Goal: Task Accomplishment & Management: Complete application form

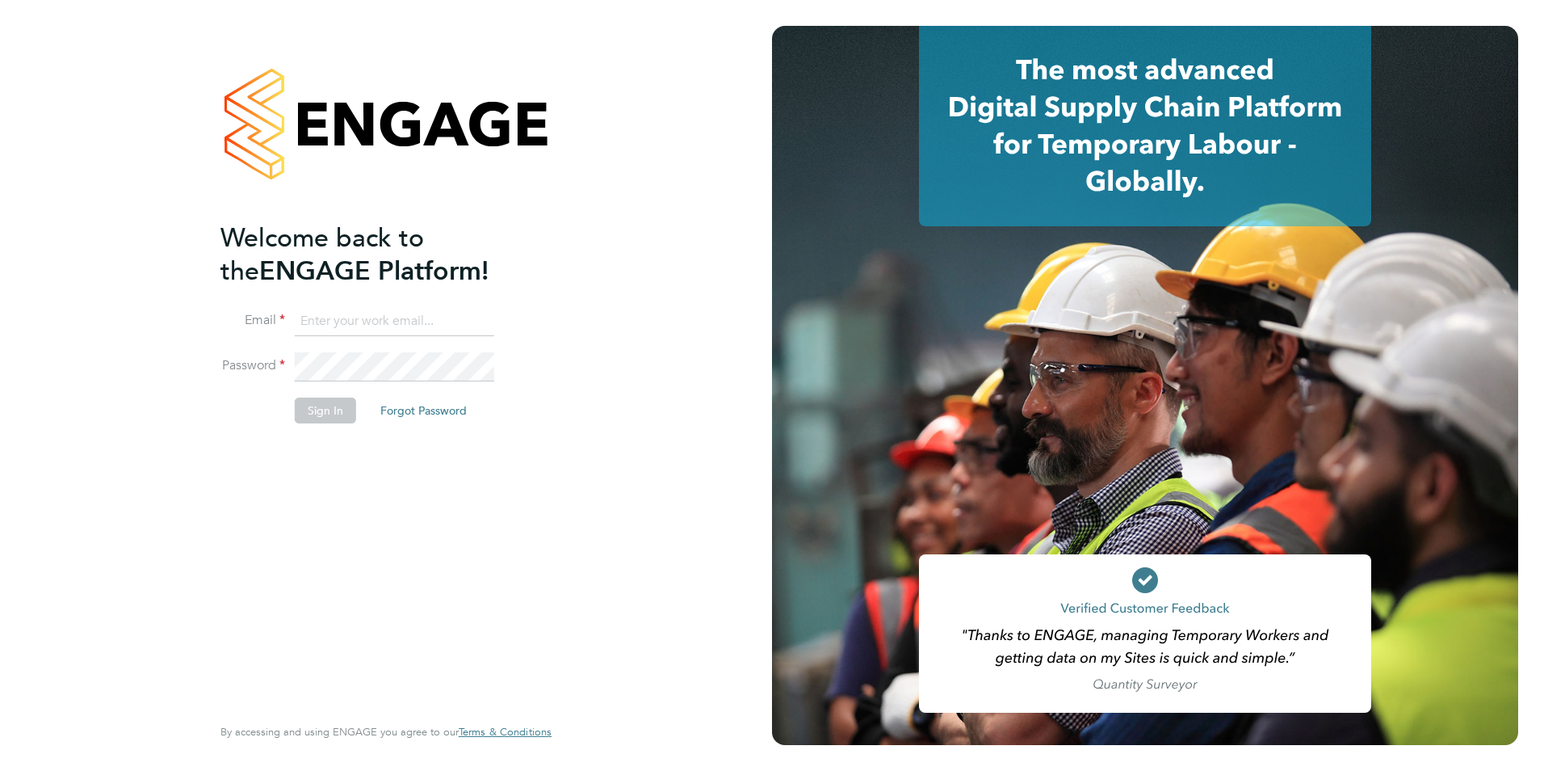
type input "libby@mmpconsultancy.co.uk"
click at [304, 413] on button "Sign In" at bounding box center [325, 410] width 61 height 26
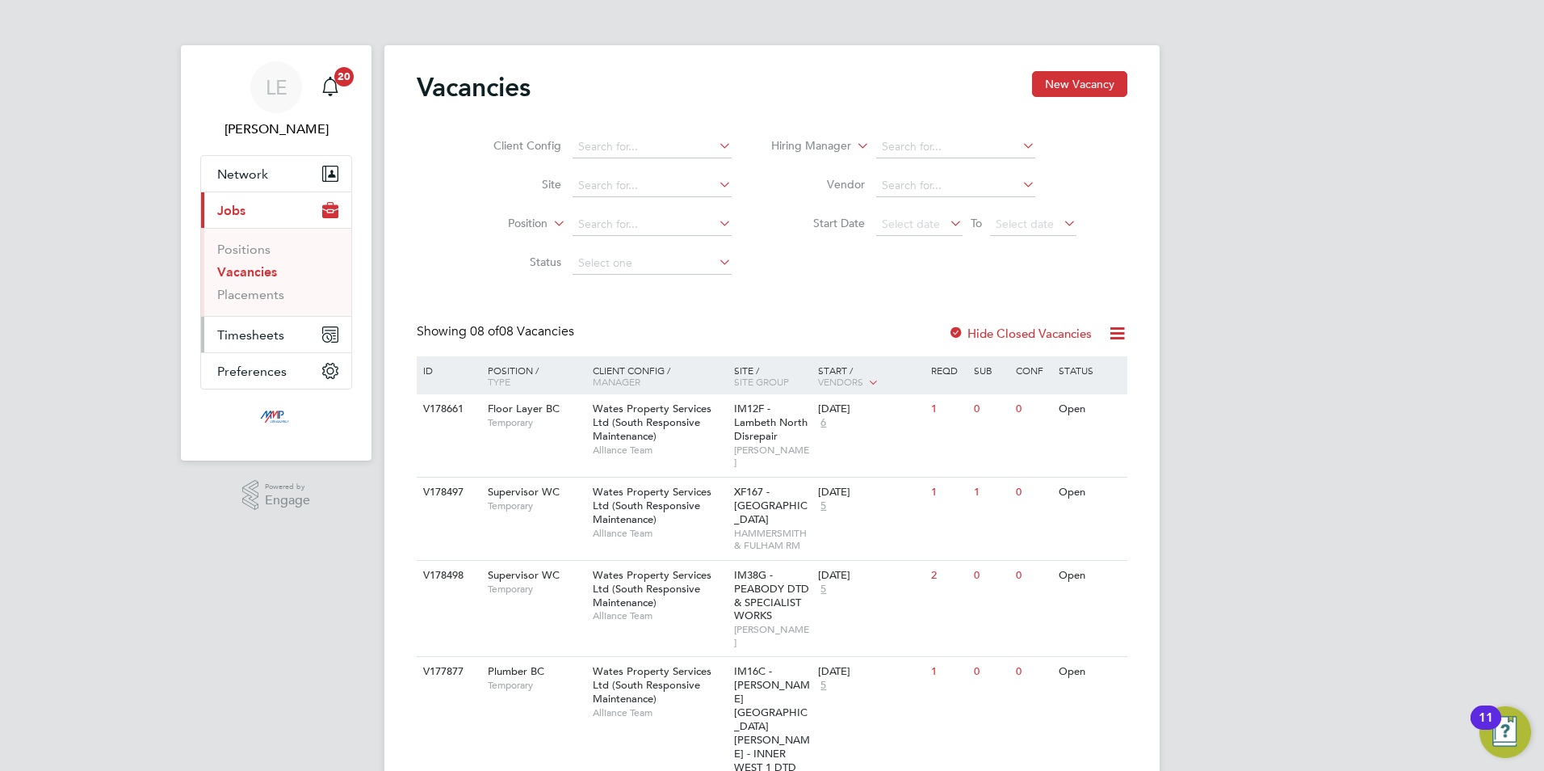
click at [266, 336] on span "Timesheets" at bounding box center [250, 334] width 67 height 15
click at [249, 282] on link "Timesheets" at bounding box center [250, 285] width 67 height 15
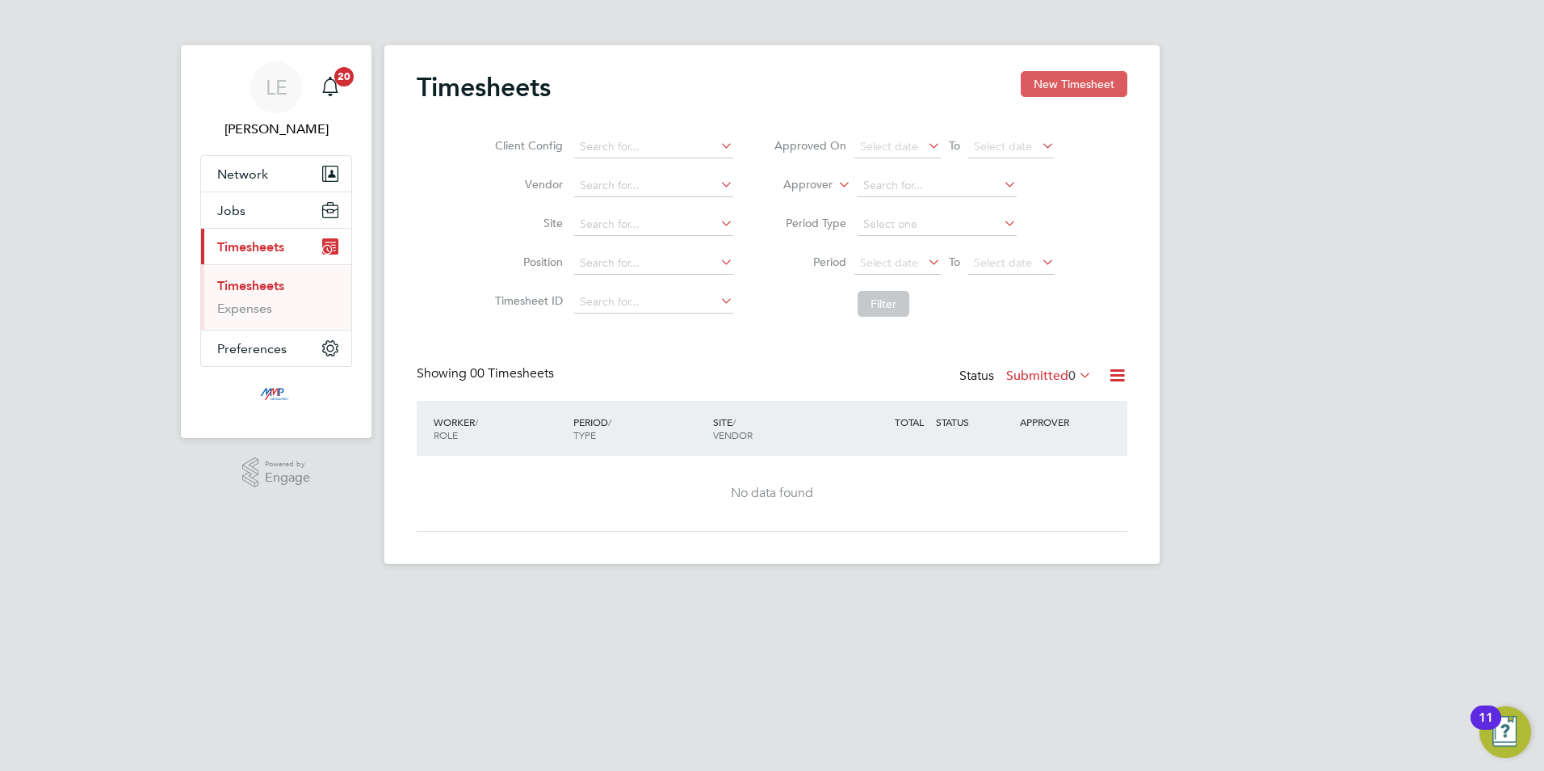
click at [1075, 81] on button "New Timesheet" at bounding box center [1074, 84] width 107 height 26
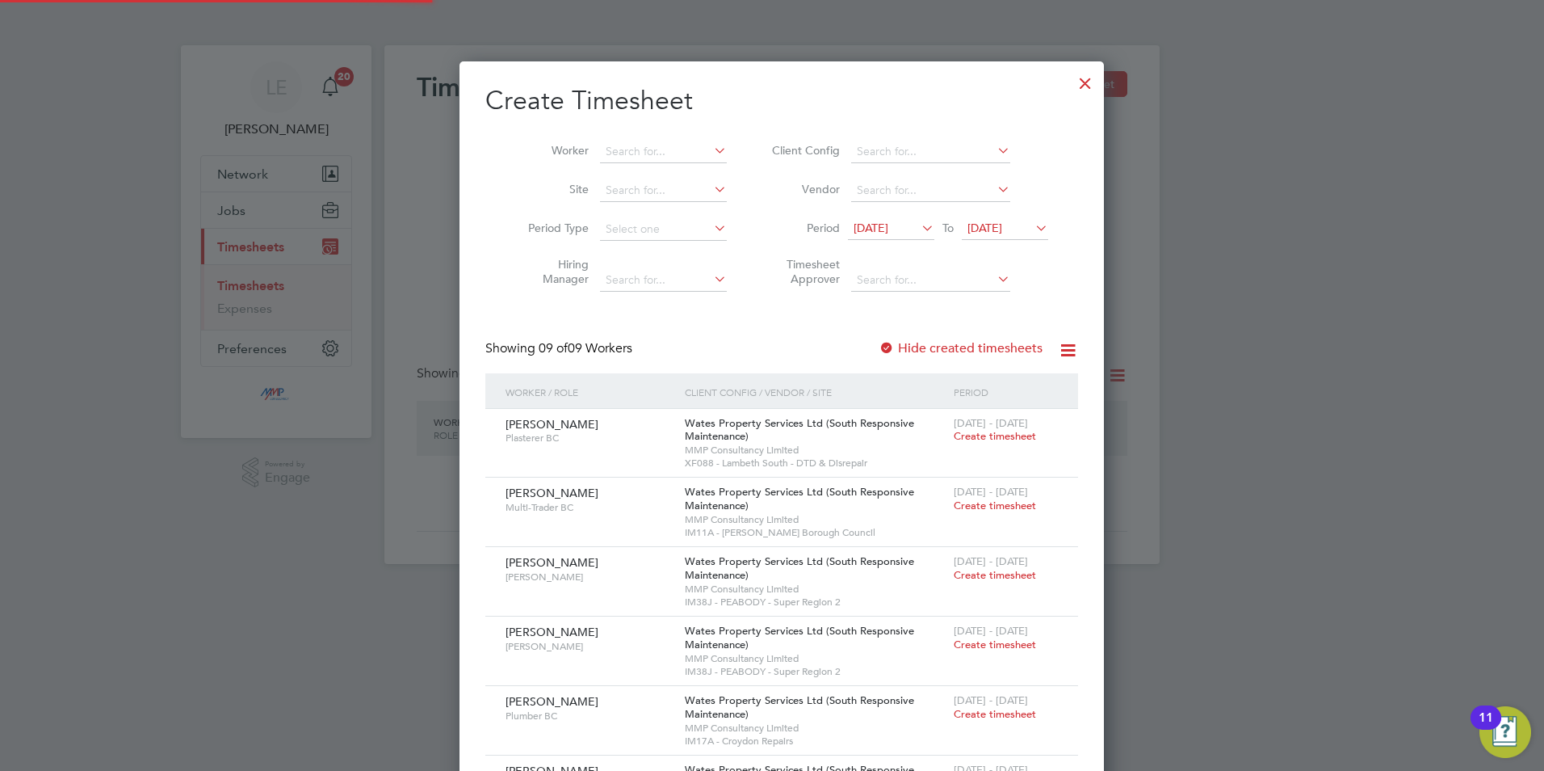
scroll to position [1005, 625]
click at [866, 233] on span "[DATE]" at bounding box center [871, 228] width 35 height 15
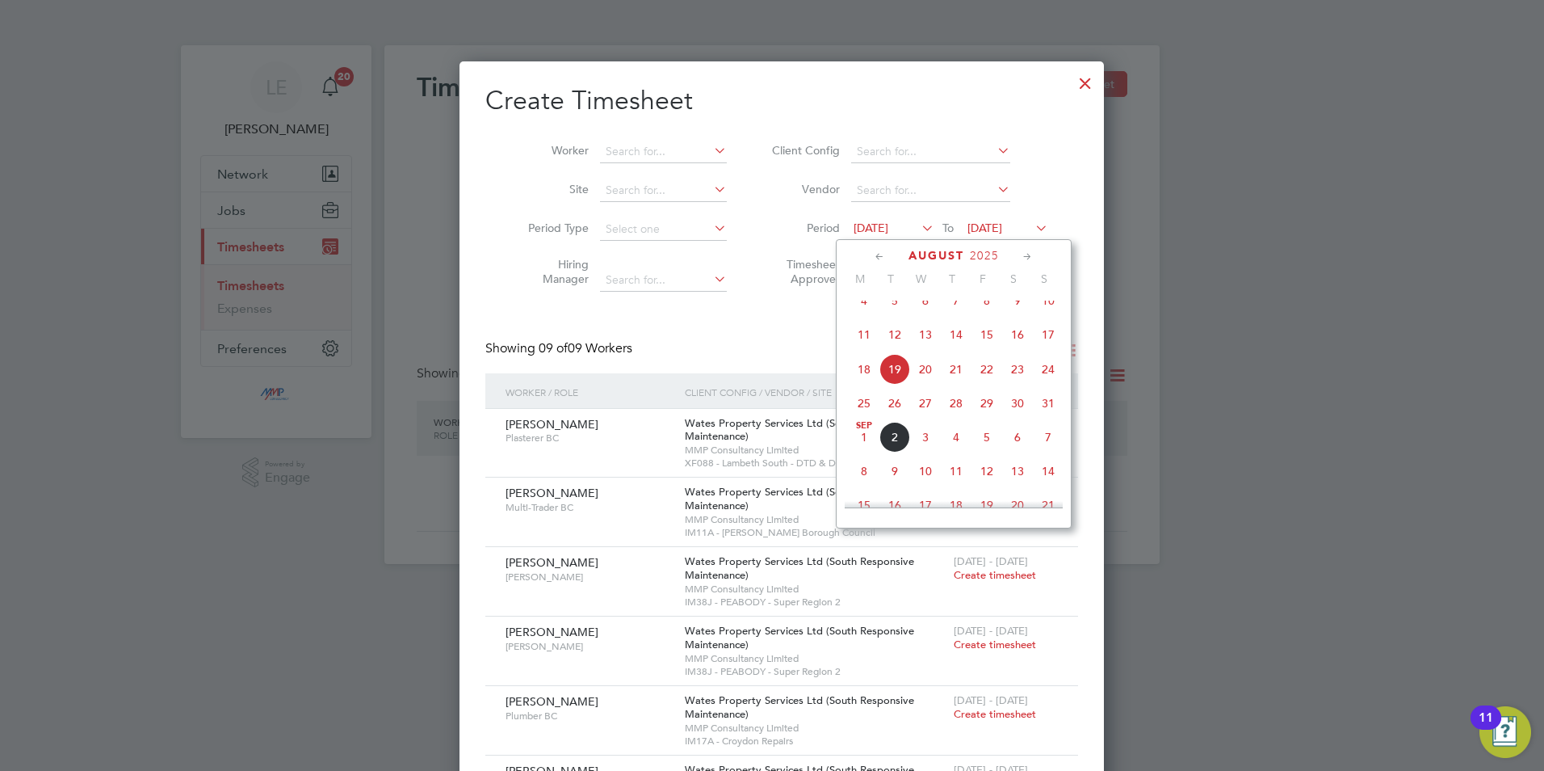
click at [1018, 376] on span "23" at bounding box center [1017, 369] width 31 height 31
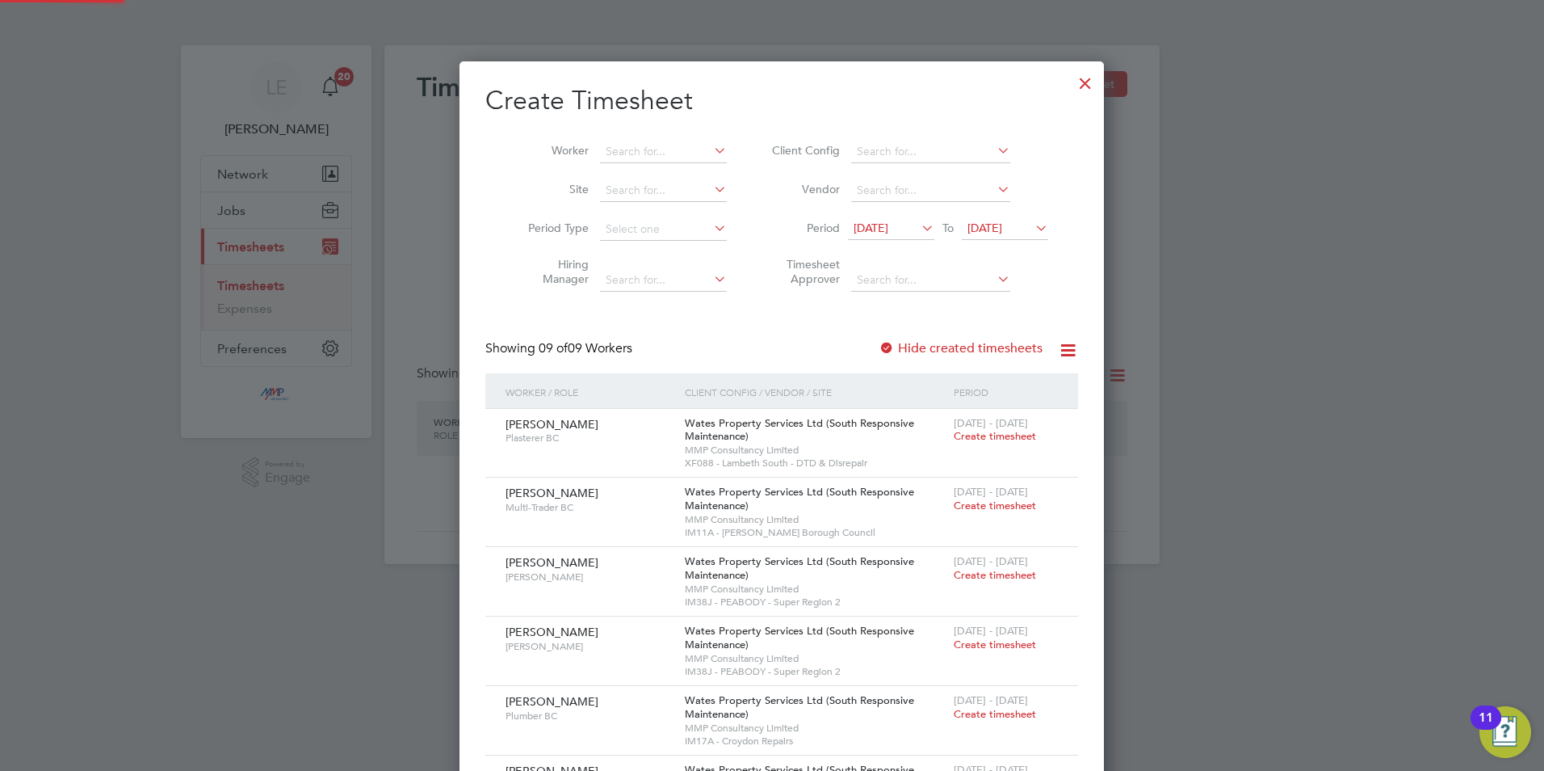
scroll to position [1005, 625]
click at [884, 343] on label "Hide created timesheets" at bounding box center [961, 348] width 164 height 16
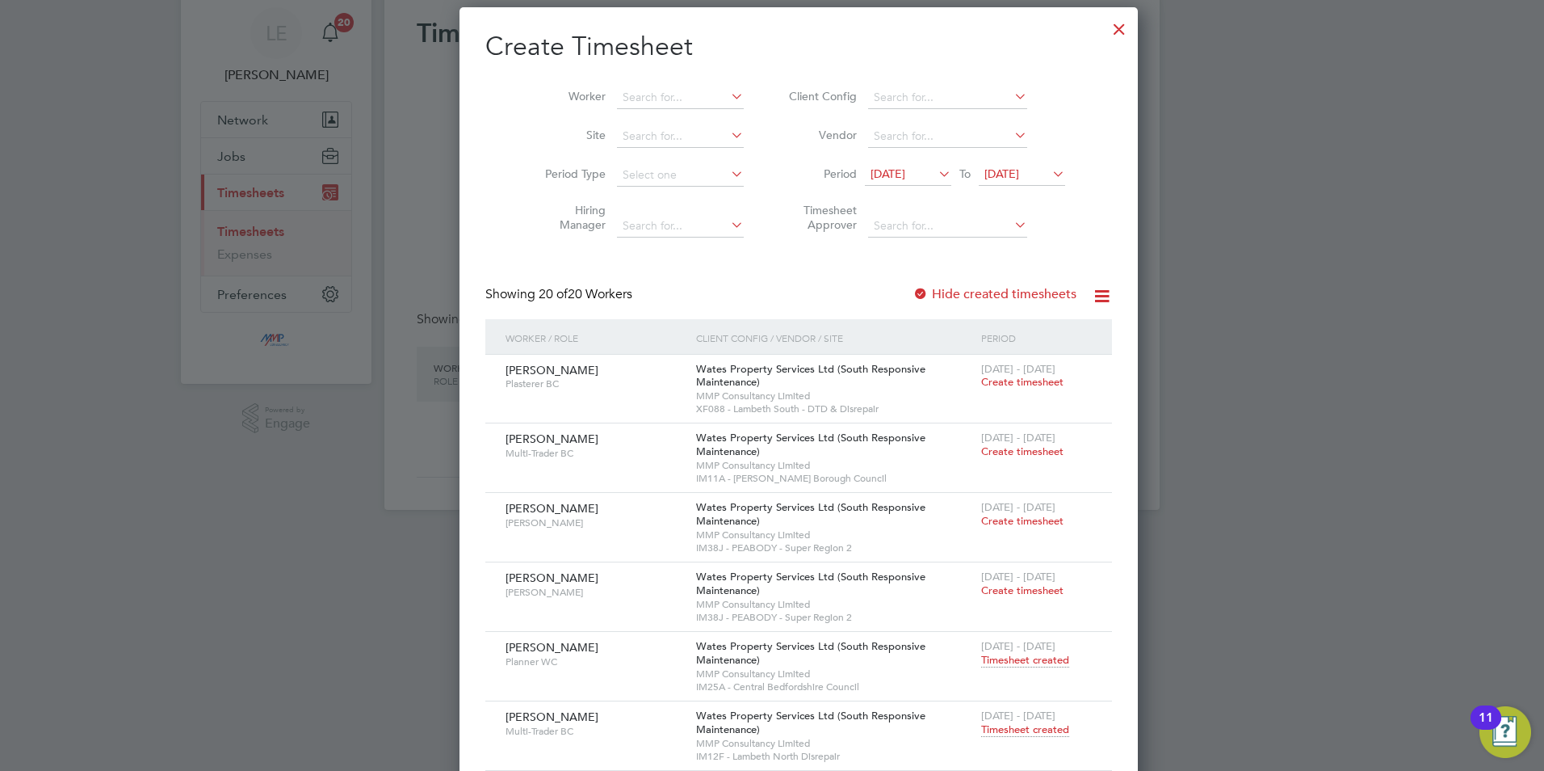
scroll to position [81, 0]
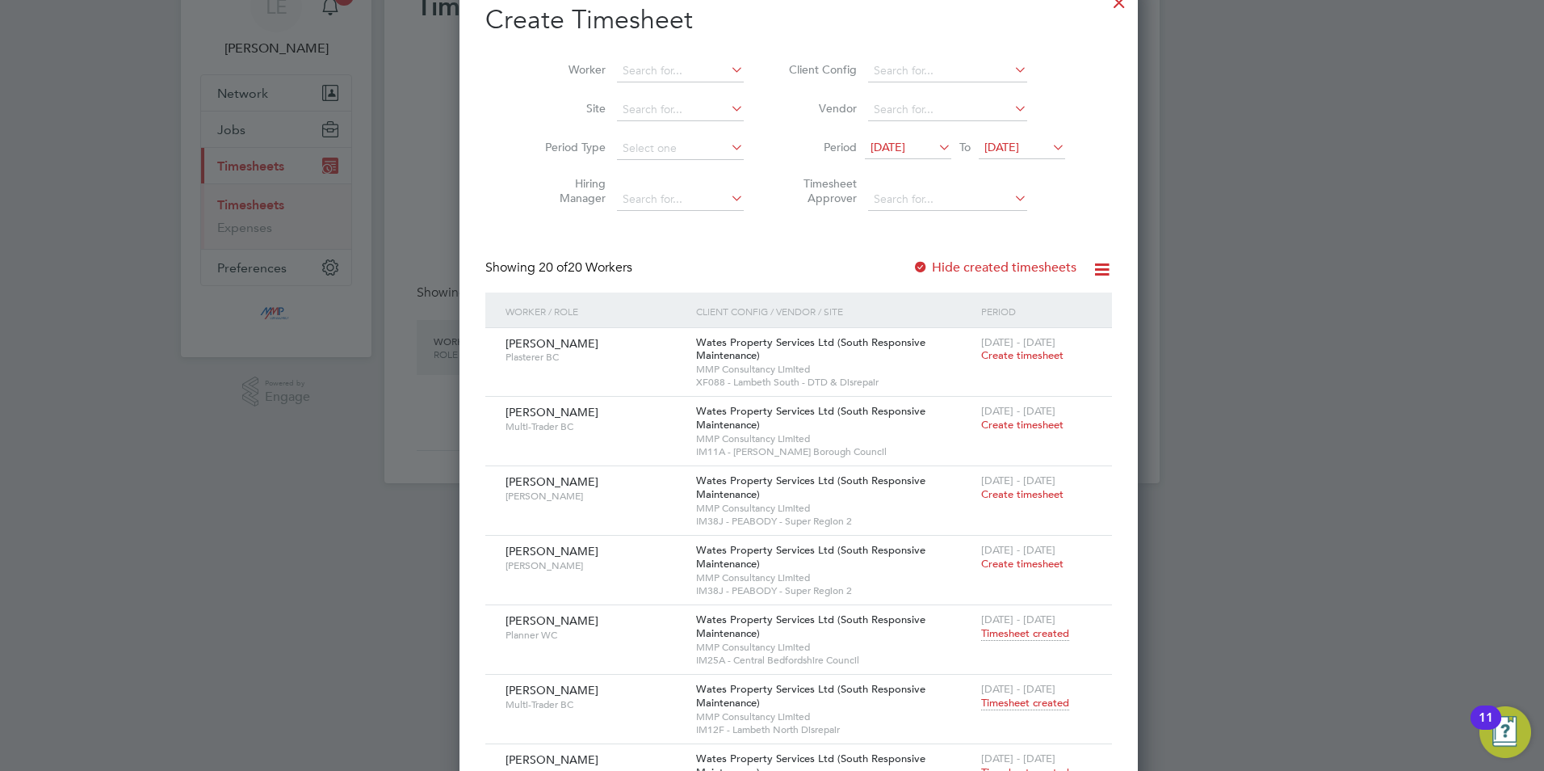
click at [913, 268] on label "Hide created timesheets" at bounding box center [995, 267] width 164 height 16
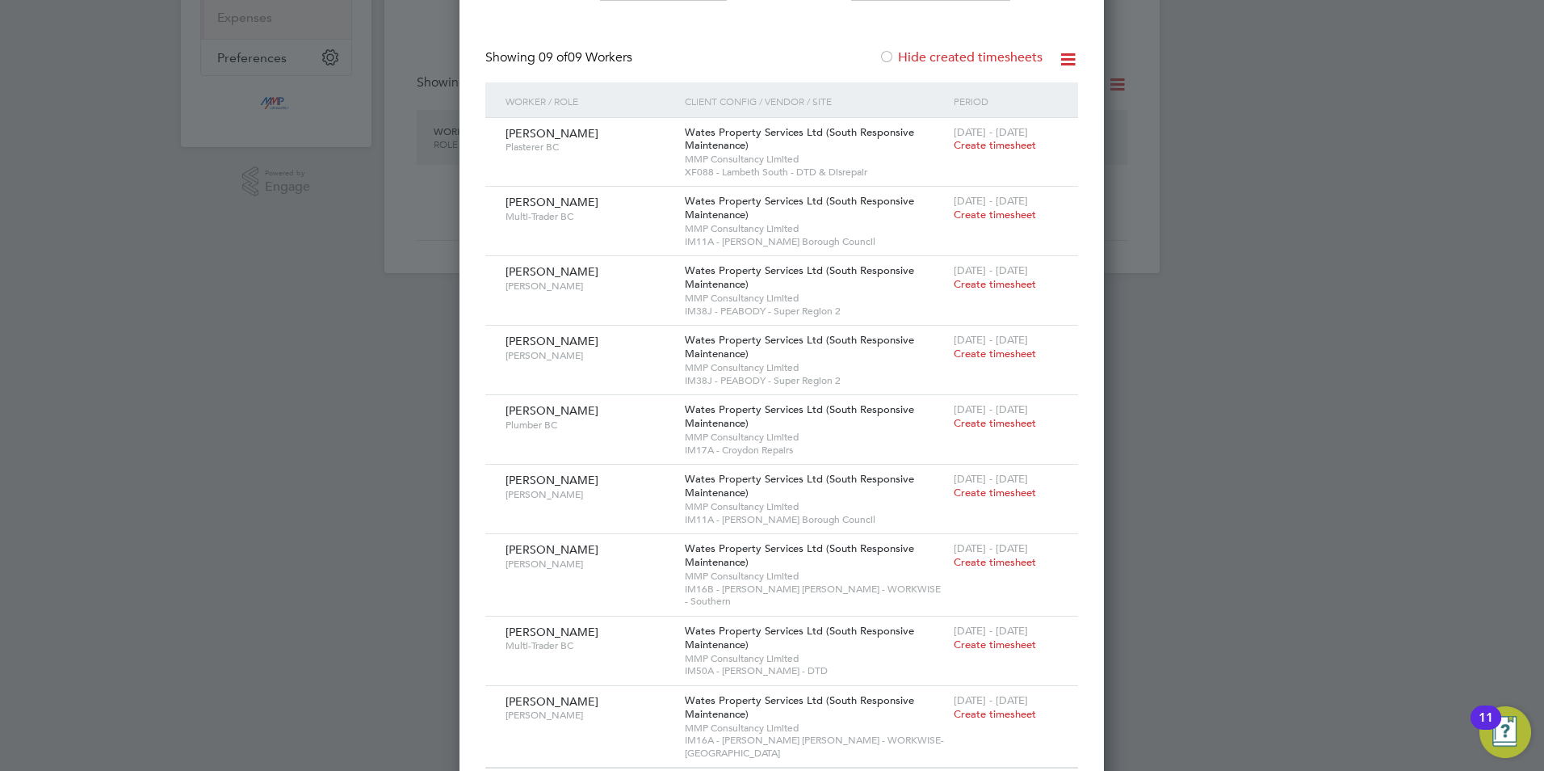
scroll to position [295, 0]
click at [880, 51] on label "Hide created timesheets" at bounding box center [961, 53] width 164 height 16
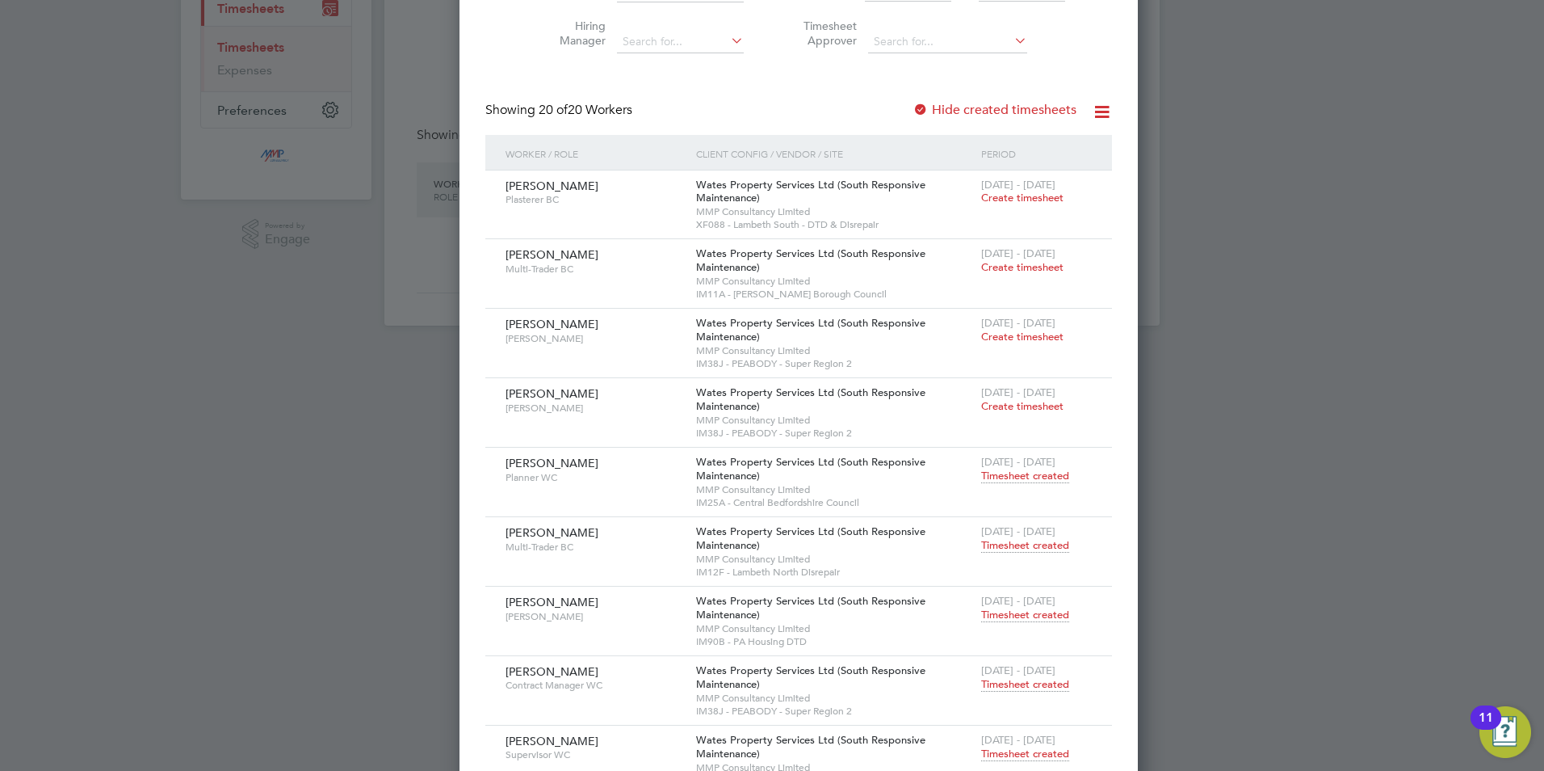
scroll to position [170, 0]
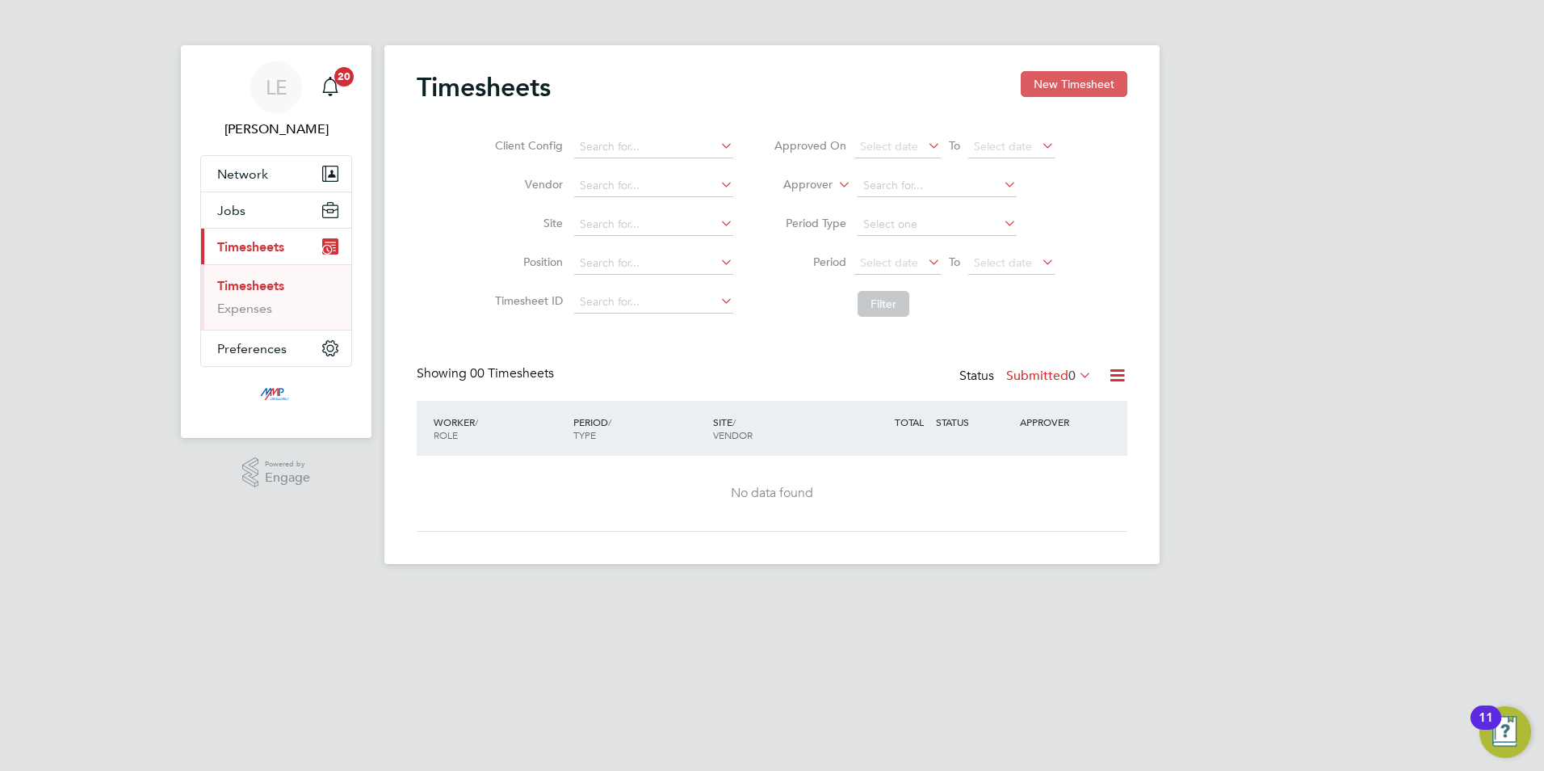
click at [1064, 80] on button "New Timesheet" at bounding box center [1074, 84] width 107 height 26
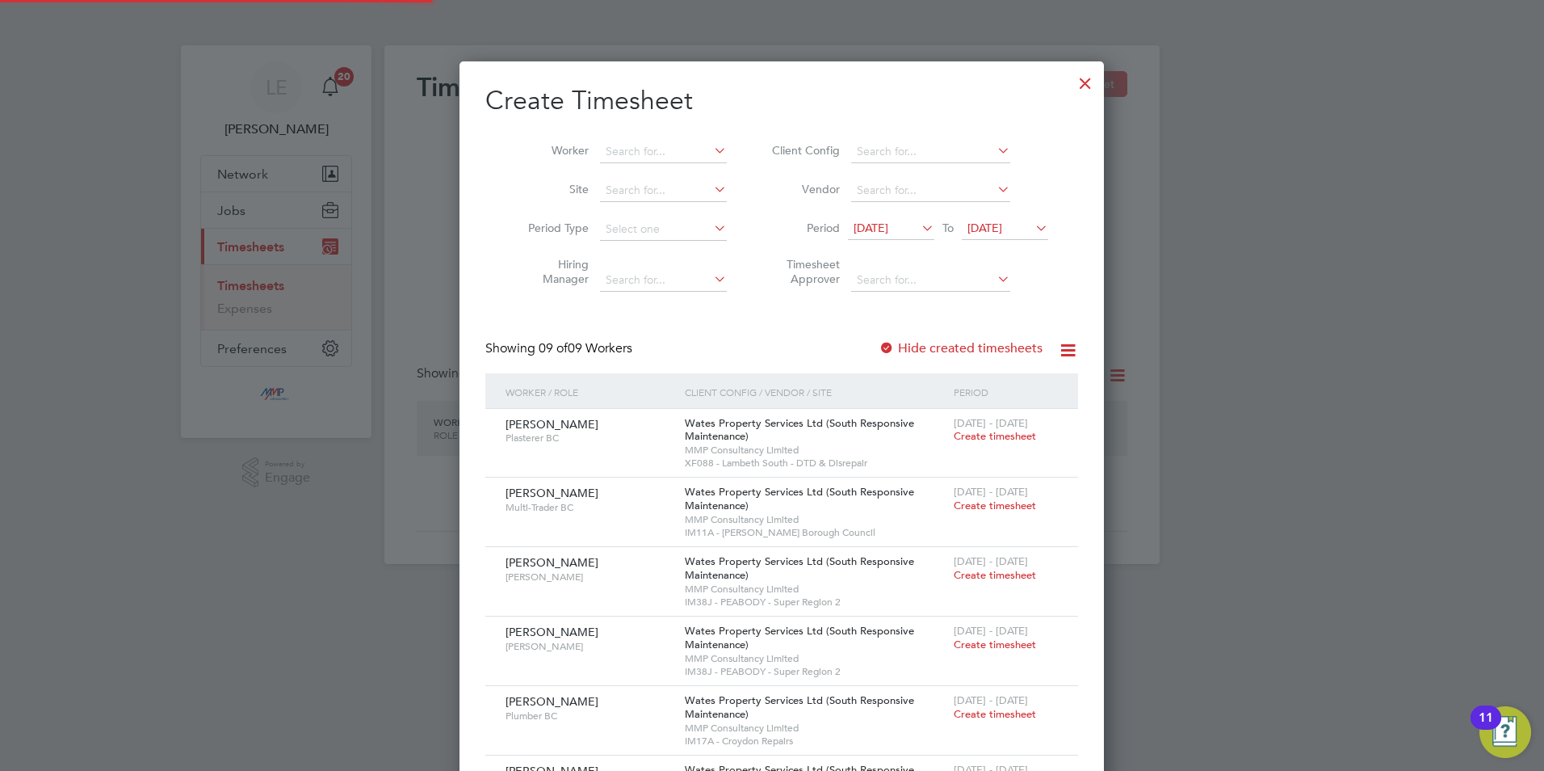
scroll to position [1005, 625]
click at [898, 216] on li "Period 19 Aug 2025 To 26 Aug 2025" at bounding box center [907, 229] width 321 height 39
click at [889, 227] on span "[DATE]" at bounding box center [871, 228] width 35 height 15
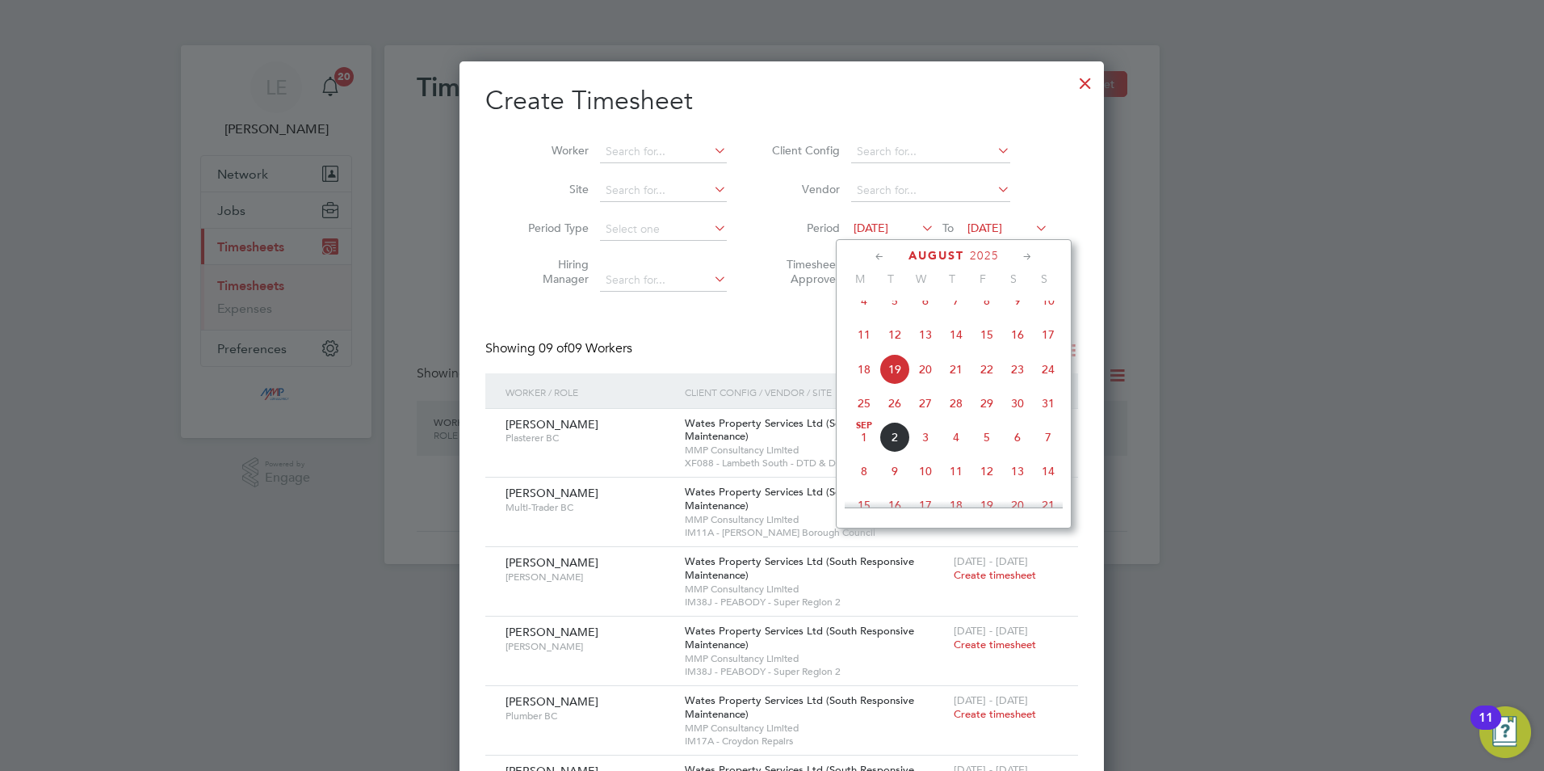
click at [1022, 384] on span "23" at bounding box center [1017, 369] width 31 height 31
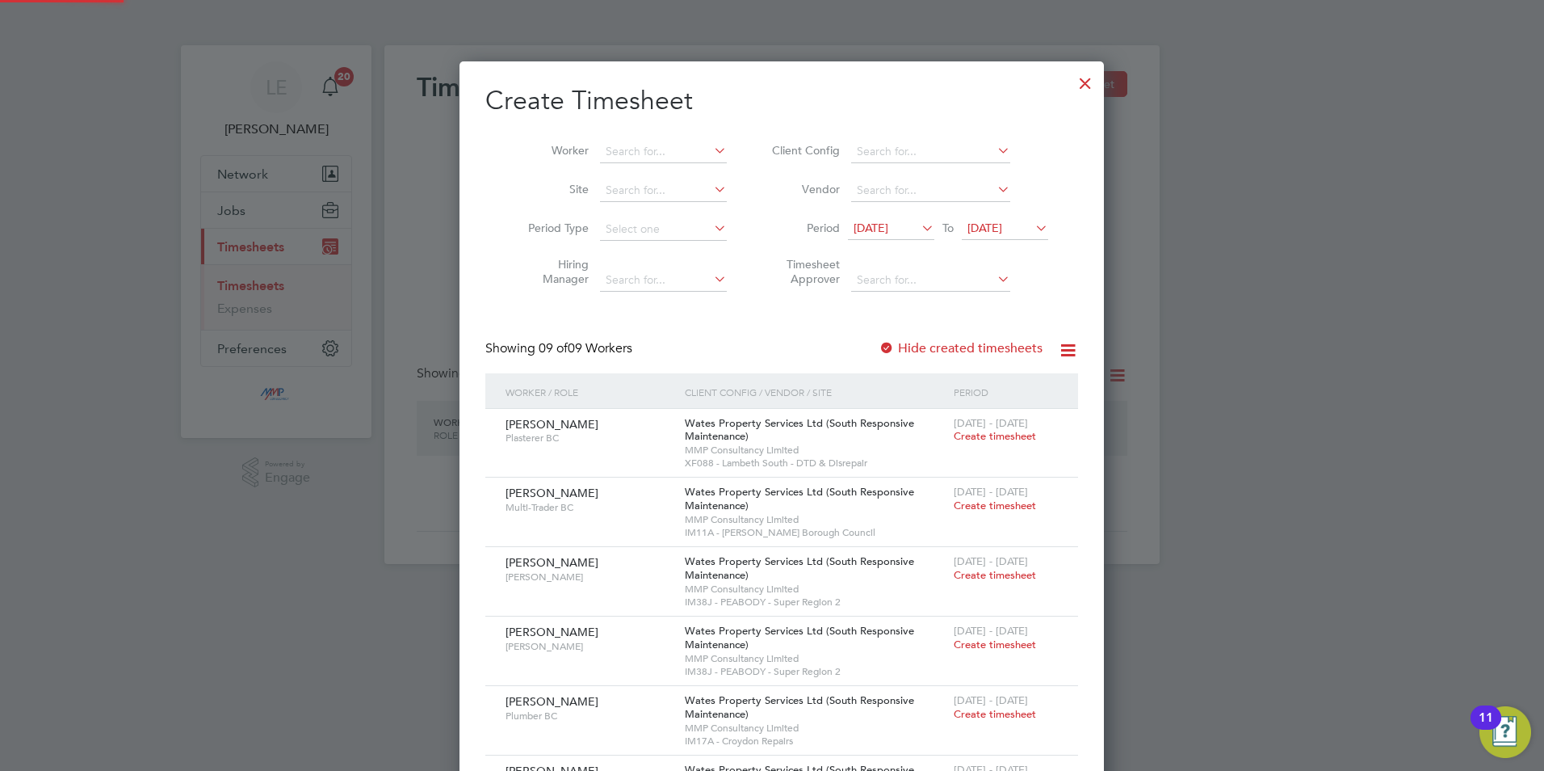
scroll to position [1005, 625]
click at [935, 351] on label "Hide created timesheets" at bounding box center [961, 348] width 164 height 16
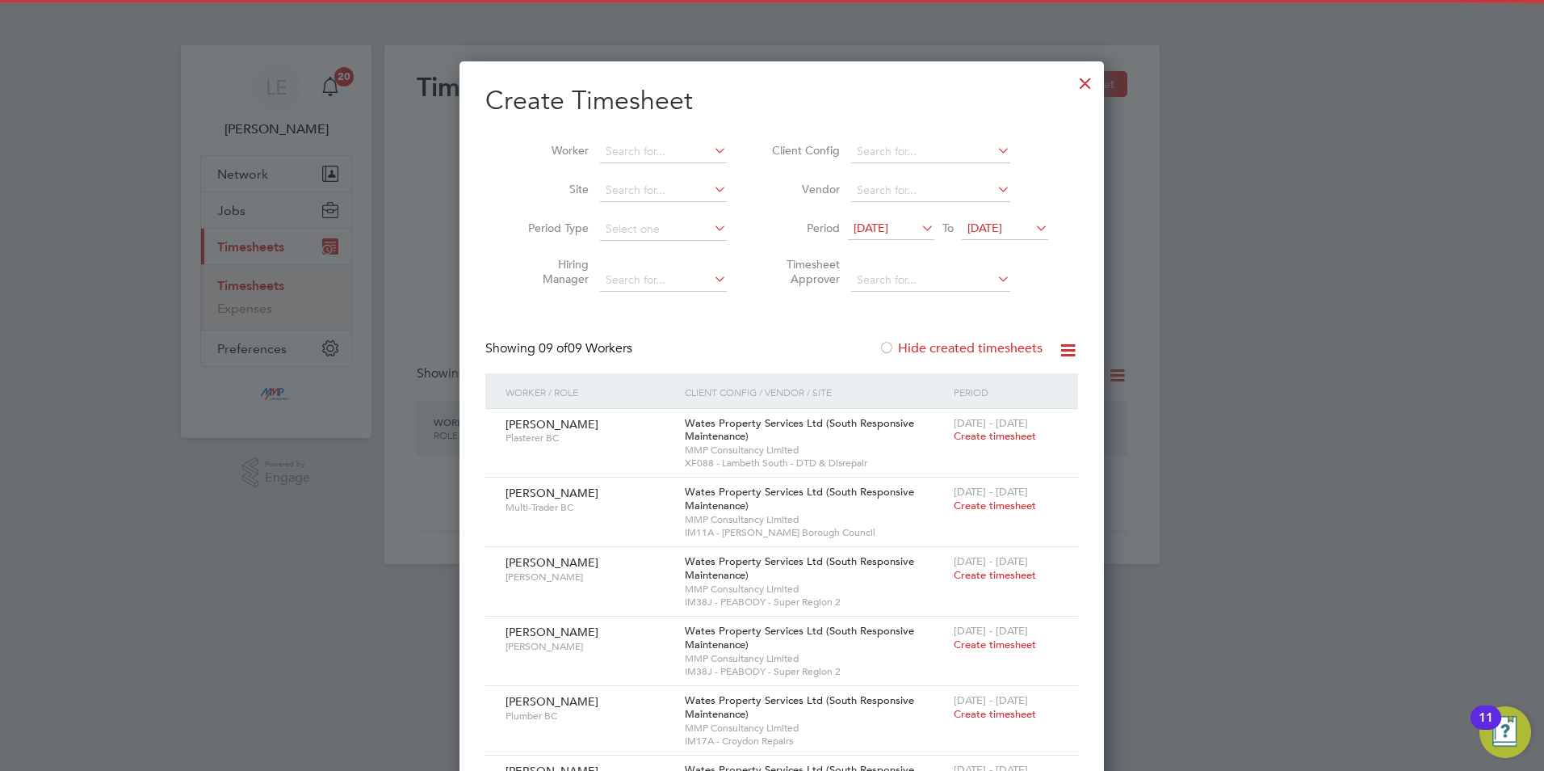
click at [899, 344] on label "Hide created timesheets" at bounding box center [961, 348] width 164 height 16
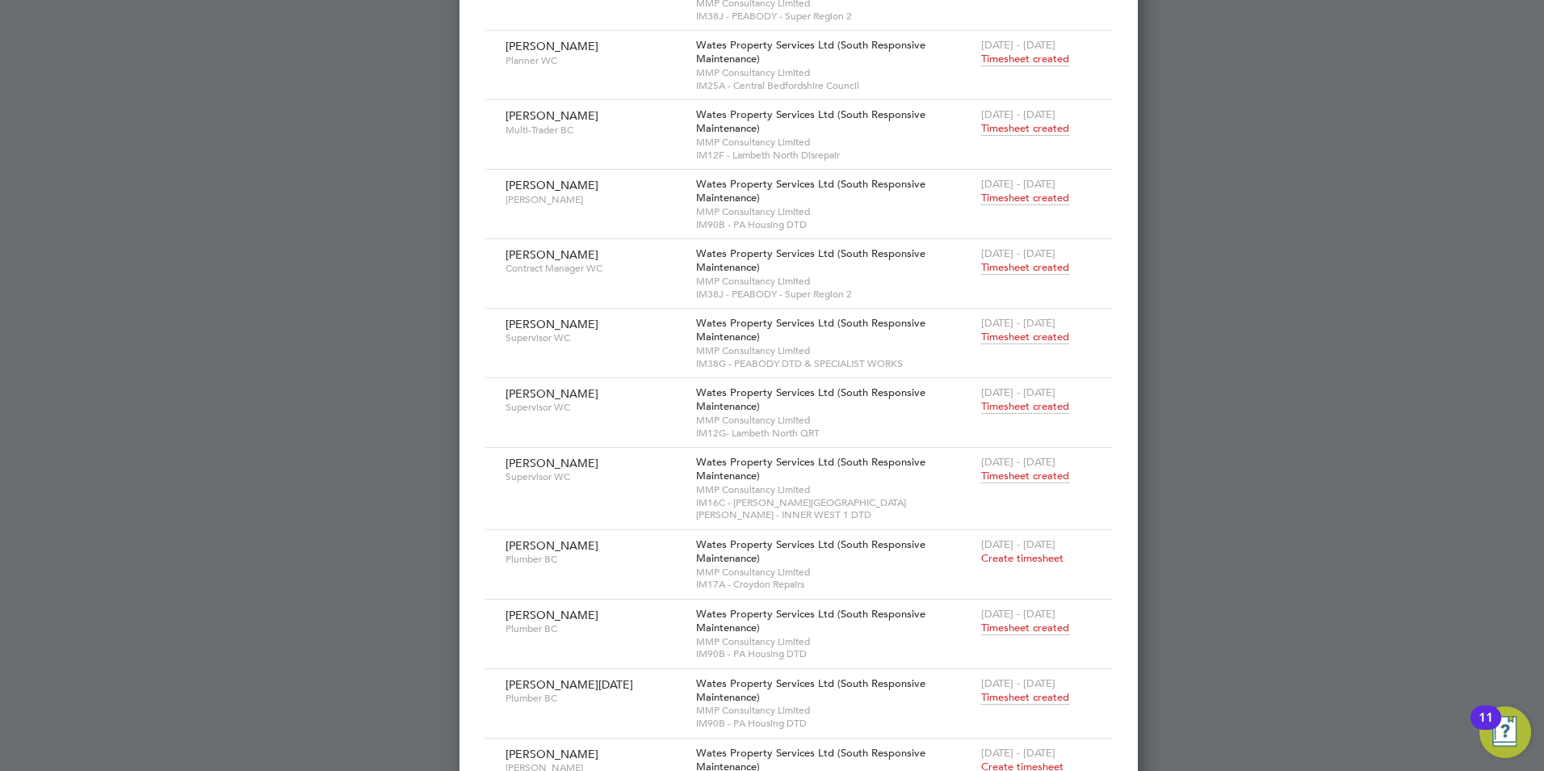
scroll to position [574, 0]
